Goal: Transaction & Acquisition: Download file/media

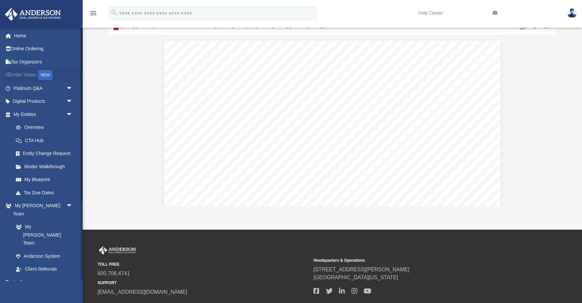
scroll to position [2063, 0]
click at [34, 276] on link "My Documents arrow_drop_down" at bounding box center [44, 282] width 78 height 13
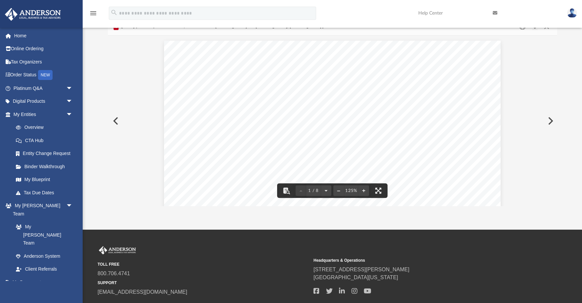
scroll to position [0, 0]
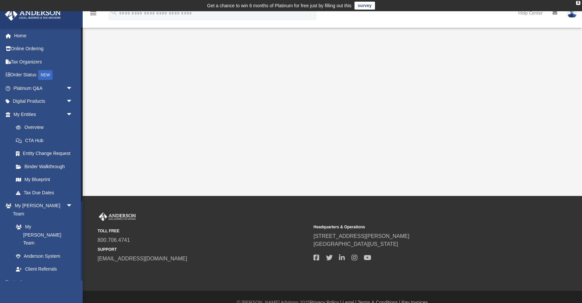
click at [26, 276] on link "My Documents arrow_drop_down" at bounding box center [44, 282] width 78 height 13
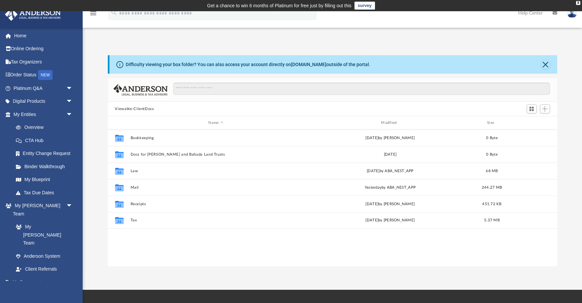
scroll to position [150, 450]
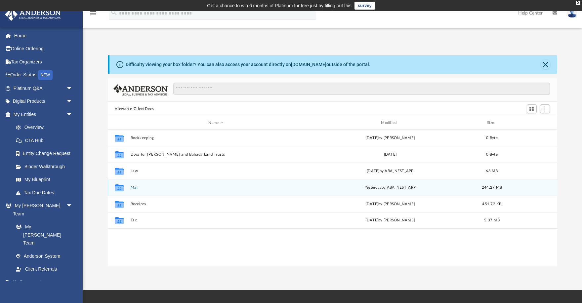
click at [131, 186] on button "Mail" at bounding box center [215, 188] width 171 height 4
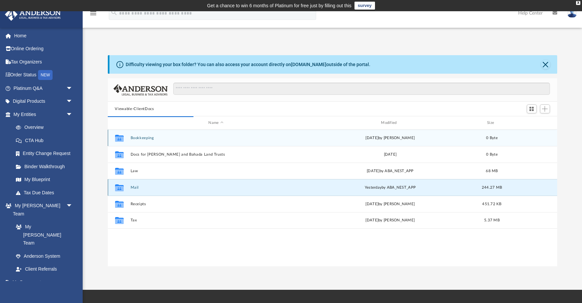
scroll to position [0, 0]
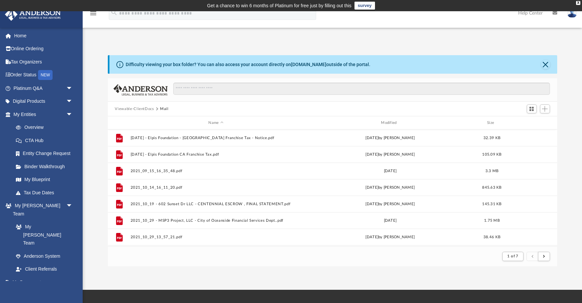
click at [388, 119] on div "Name Modified Size" at bounding box center [333, 122] width 450 height 13
click at [388, 122] on div "Modified" at bounding box center [389, 123] width 171 height 6
click at [389, 123] on div "Modified" at bounding box center [389, 123] width 171 height 6
click at [387, 121] on div "Modified" at bounding box center [389, 123] width 171 height 6
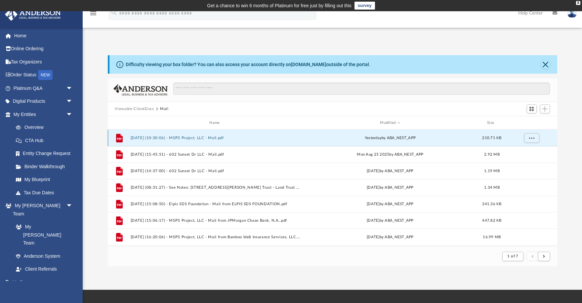
click at [175, 137] on button "[DATE] (10:30:06) - MSP3 Project, LLC - Mail.pdf" at bounding box center [215, 138] width 171 height 4
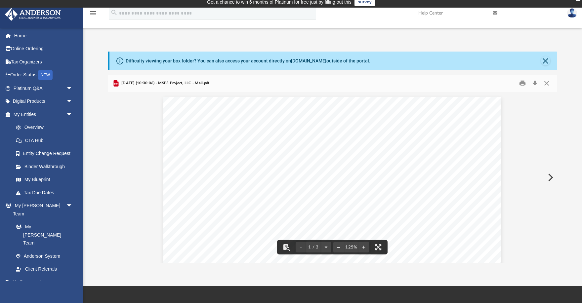
scroll to position [5, 0]
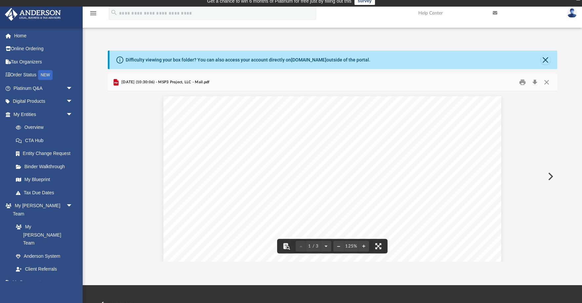
click at [550, 177] on button "Preview" at bounding box center [550, 176] width 15 height 19
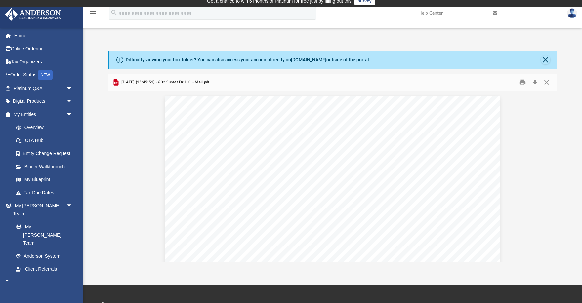
scroll to position [0, 0]
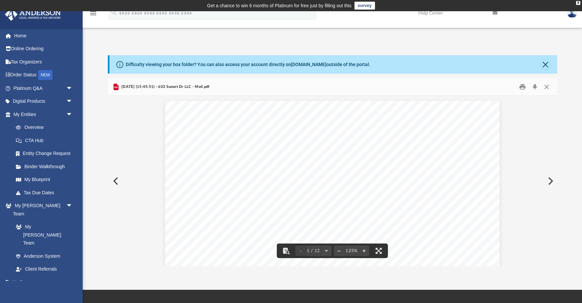
click at [552, 179] on button "Preview" at bounding box center [550, 181] width 15 height 19
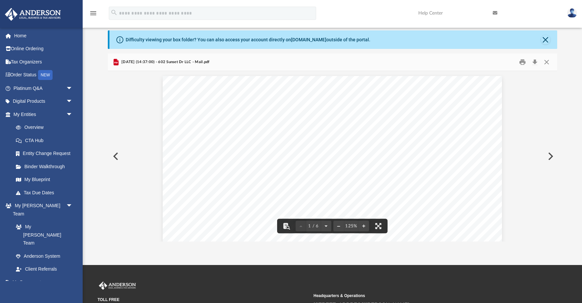
click at [552, 153] on button "Preview" at bounding box center [550, 156] width 15 height 19
click at [117, 155] on button "Preview" at bounding box center [115, 156] width 15 height 19
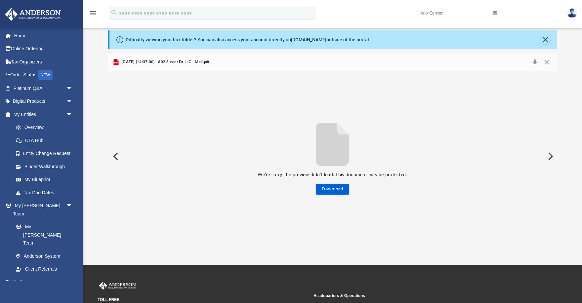
click at [117, 153] on button "Preview" at bounding box center [115, 156] width 15 height 19
click at [546, 58] on button "Close" at bounding box center [547, 62] width 12 height 9
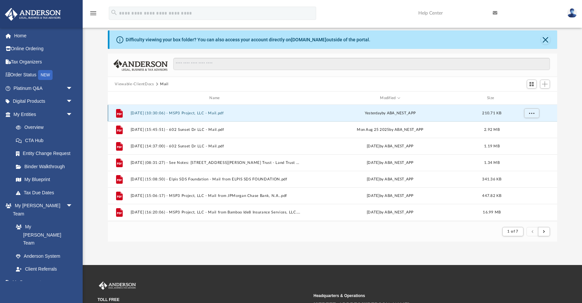
click at [209, 111] on button "[DATE] (10:30:06) - MSP3 Project, LLC - Mail.pdf" at bounding box center [215, 113] width 171 height 4
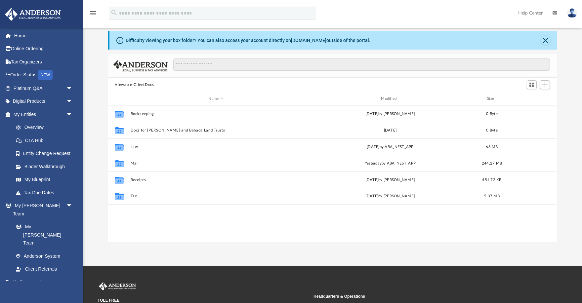
scroll to position [25, 0]
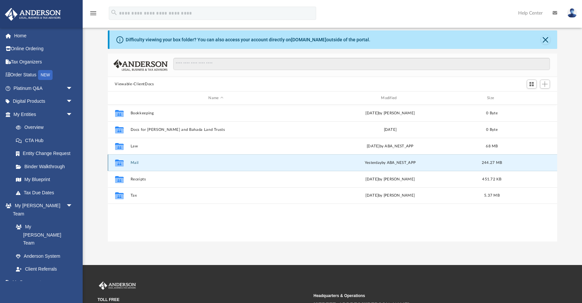
click at [135, 161] on button "Mail" at bounding box center [215, 163] width 171 height 4
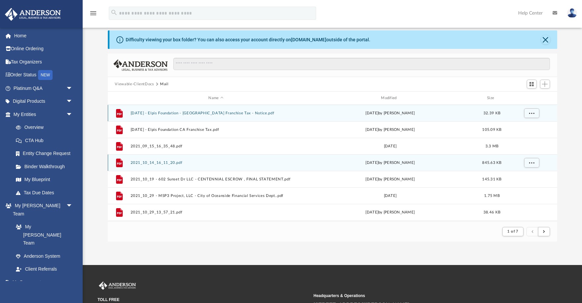
scroll to position [0, 0]
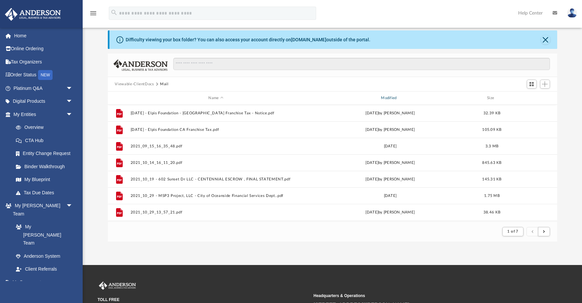
click at [387, 97] on div "Modified" at bounding box center [389, 98] width 171 height 6
click at [389, 100] on div "Modified" at bounding box center [389, 98] width 171 height 6
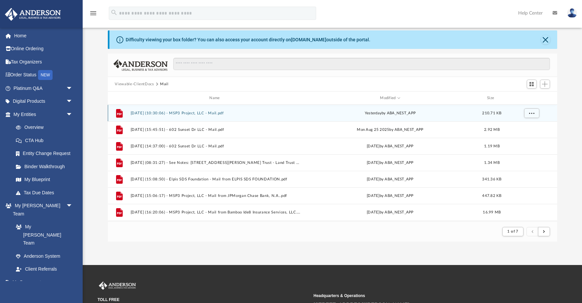
click at [199, 115] on button "[DATE] (10:30:06) - MSP3 Project, LLC - Mail.pdf" at bounding box center [215, 113] width 171 height 4
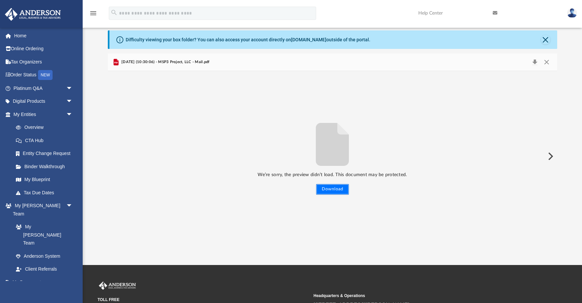
click at [335, 192] on button "Download" at bounding box center [332, 189] width 33 height 11
click at [551, 157] on button "Preview" at bounding box center [550, 156] width 15 height 19
click at [326, 188] on button "Download" at bounding box center [332, 189] width 33 height 11
click at [329, 191] on button "Download" at bounding box center [332, 189] width 33 height 11
click at [552, 156] on button "Preview" at bounding box center [550, 156] width 15 height 19
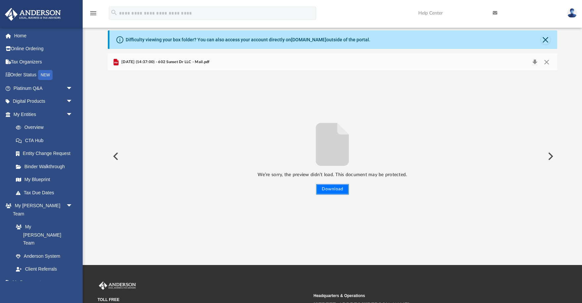
click at [334, 190] on button "Download" at bounding box center [332, 189] width 33 height 11
click at [546, 37] on button "Close" at bounding box center [545, 39] width 9 height 9
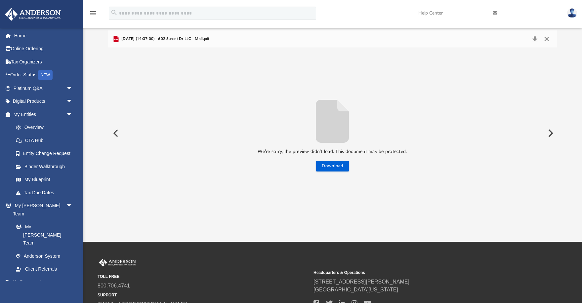
click at [545, 38] on button "Close" at bounding box center [547, 38] width 12 height 9
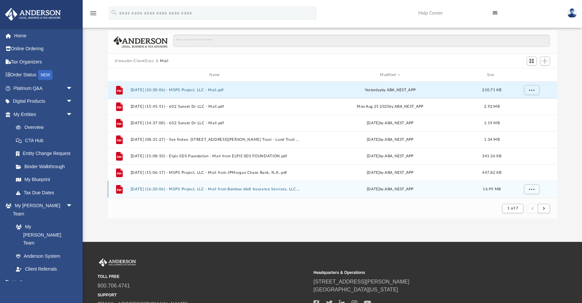
click at [201, 187] on button "[DATE] (16:20:06) - MSP3 Project, LLC - Mail from Bamboo Ide8 Insurance Service…" at bounding box center [215, 189] width 171 height 4
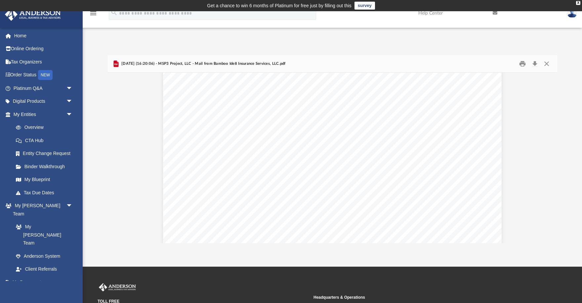
scroll to position [1439, 0]
click at [549, 155] on button "Preview" at bounding box center [550, 158] width 15 height 19
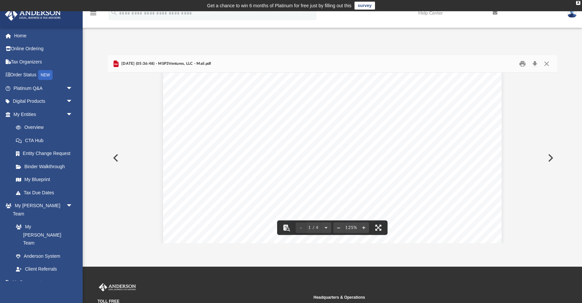
click at [550, 156] on button "Preview" at bounding box center [550, 158] width 15 height 19
click at [553, 157] on button "Preview" at bounding box center [550, 158] width 15 height 19
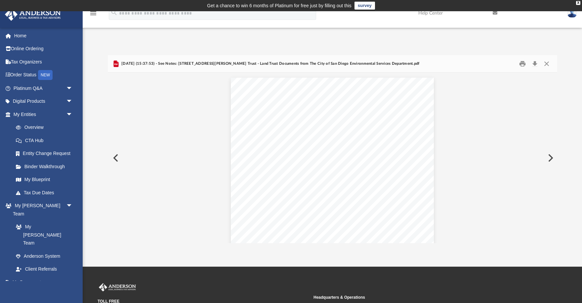
click at [551, 159] on button "Preview" at bounding box center [550, 158] width 15 height 19
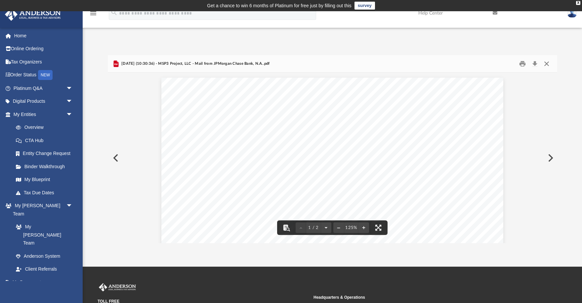
click at [547, 62] on button "Close" at bounding box center [547, 64] width 12 height 10
